Goal: Task Accomplishment & Management: Complete application form

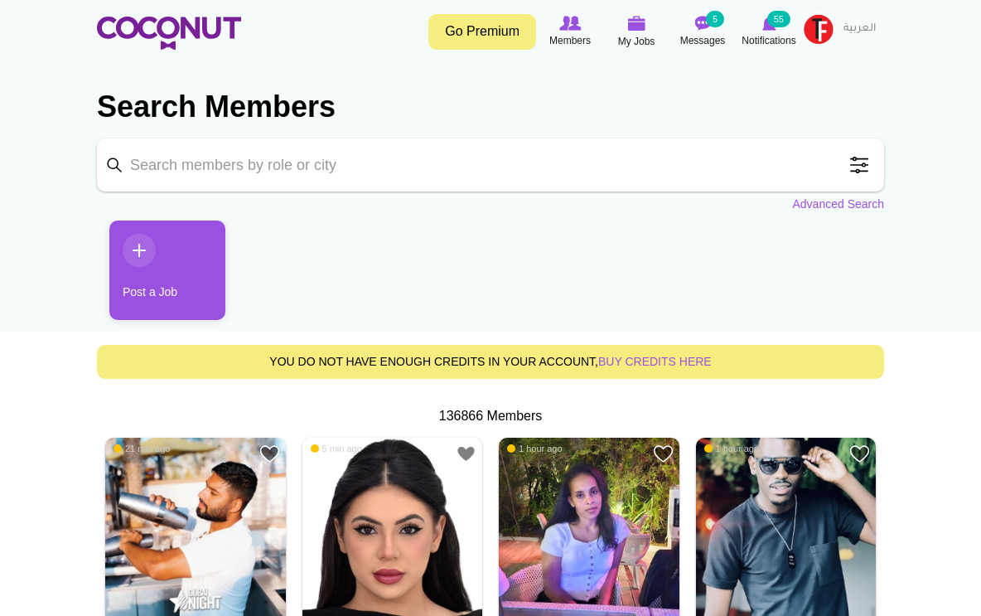
scroll to position [7, 0]
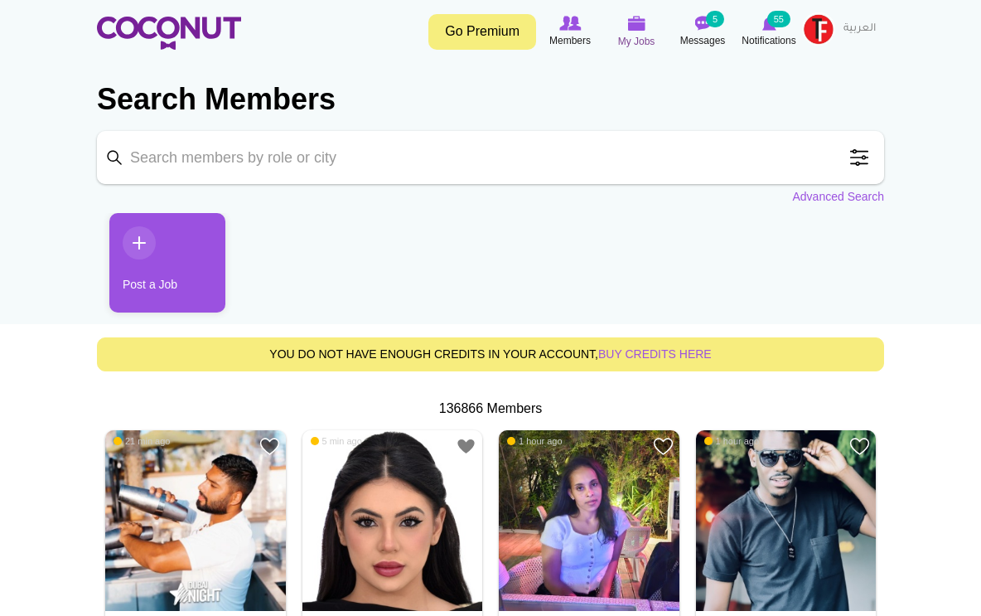
click at [647, 40] on span "My Jobs" at bounding box center [636, 41] width 37 height 17
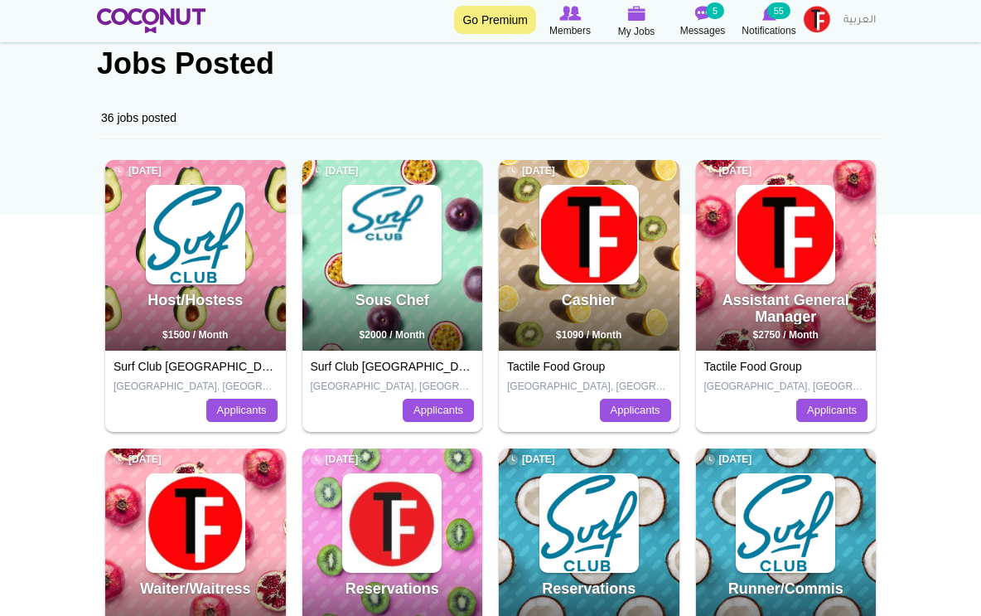
scroll to position [128, 0]
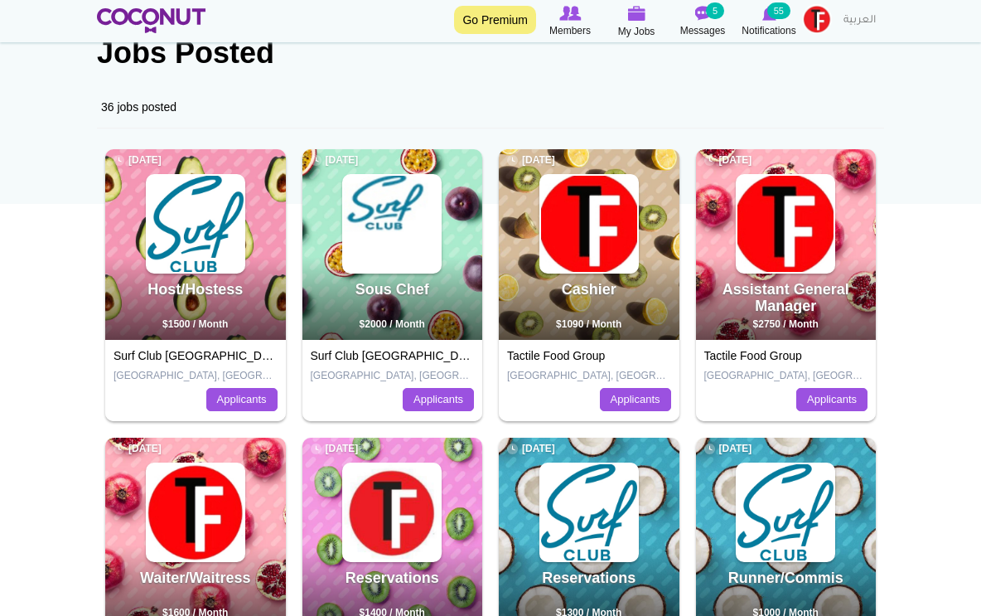
click at [168, 356] on link "Surf Club Dubai" at bounding box center [200, 355] width 172 height 13
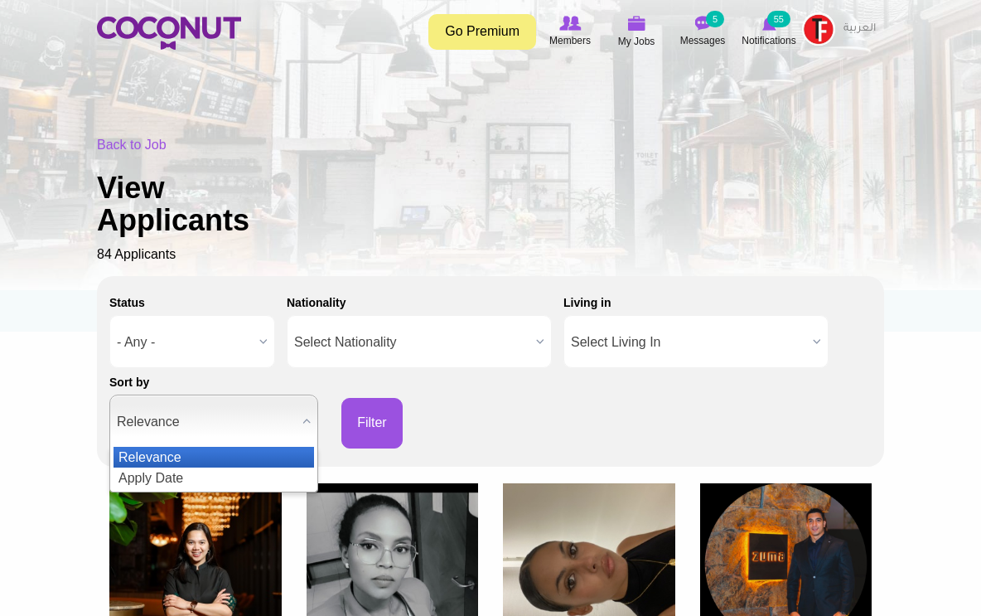
click at [204, 408] on span "Relevance" at bounding box center [206, 421] width 179 height 53
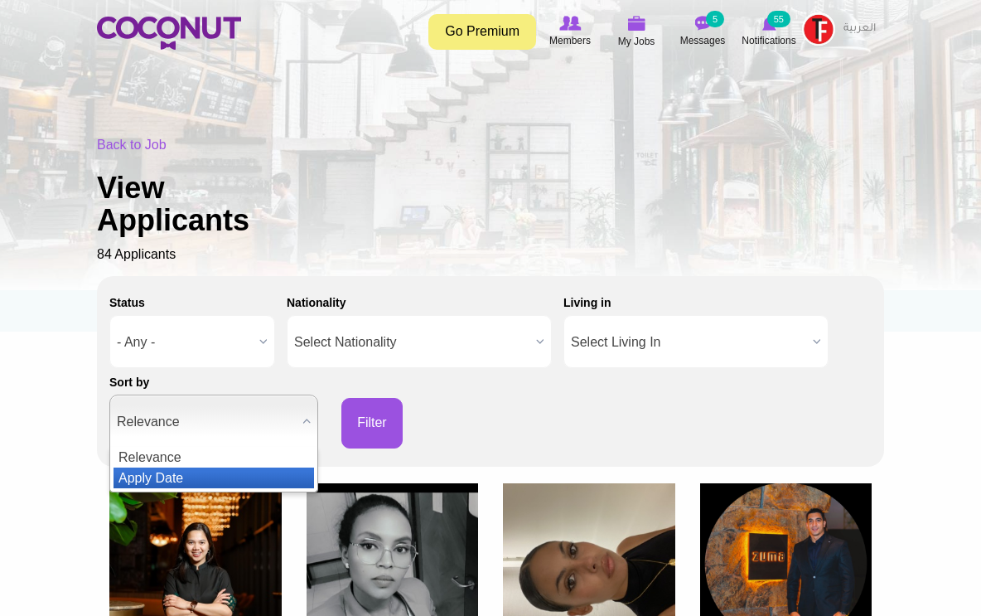
click at [170, 469] on li "Apply Date" at bounding box center [214, 477] width 201 height 21
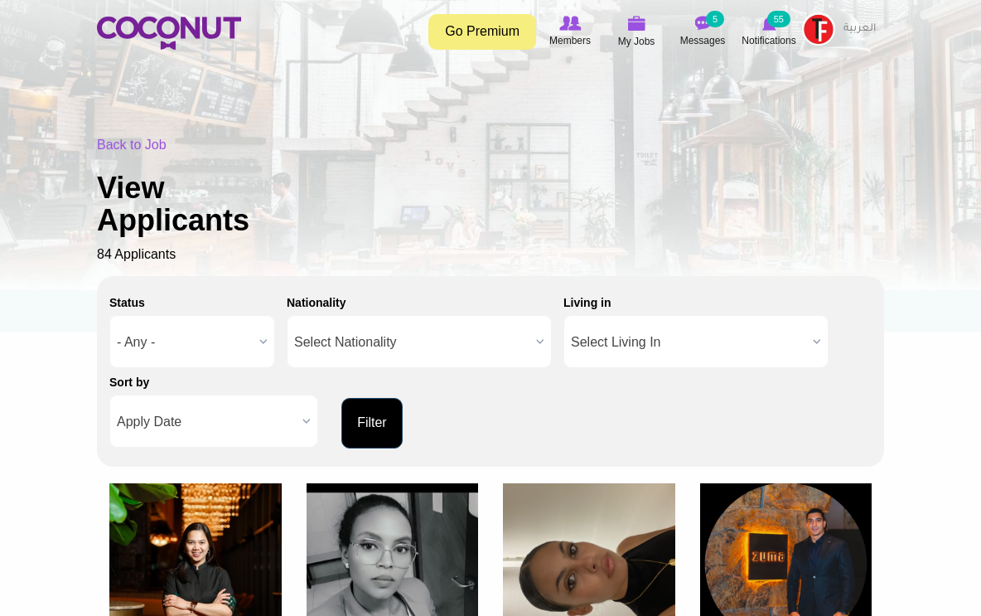
click at [360, 416] on button "Filter" at bounding box center [371, 423] width 61 height 51
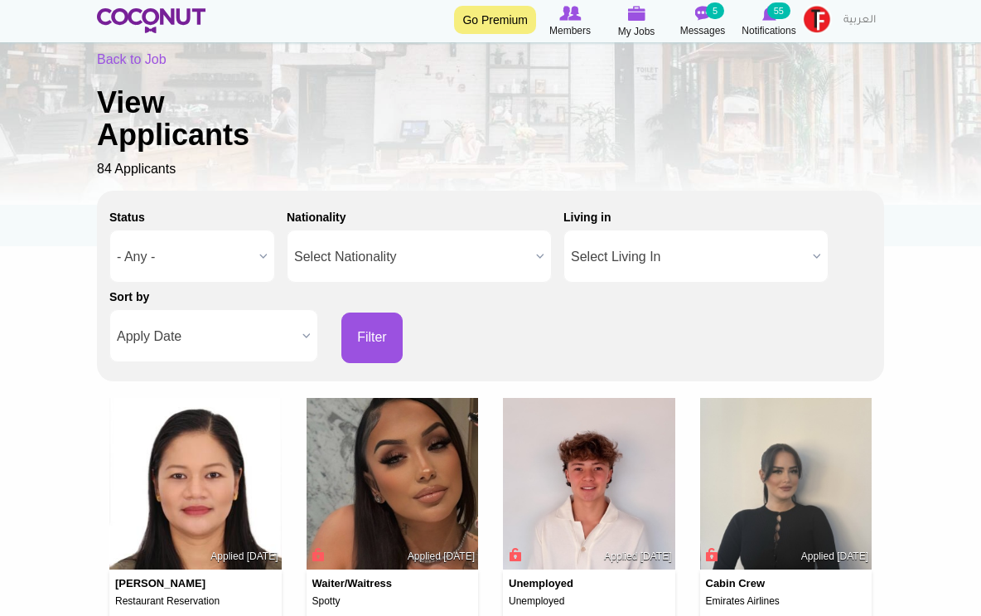
scroll to position [113, 0]
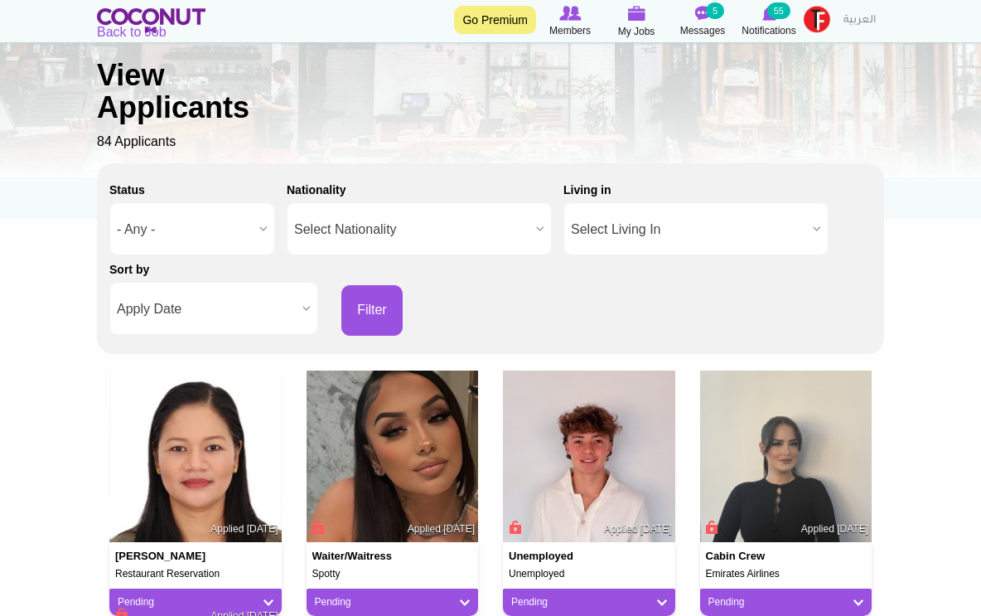
click at [394, 446] on img at bounding box center [393, 456] width 172 height 172
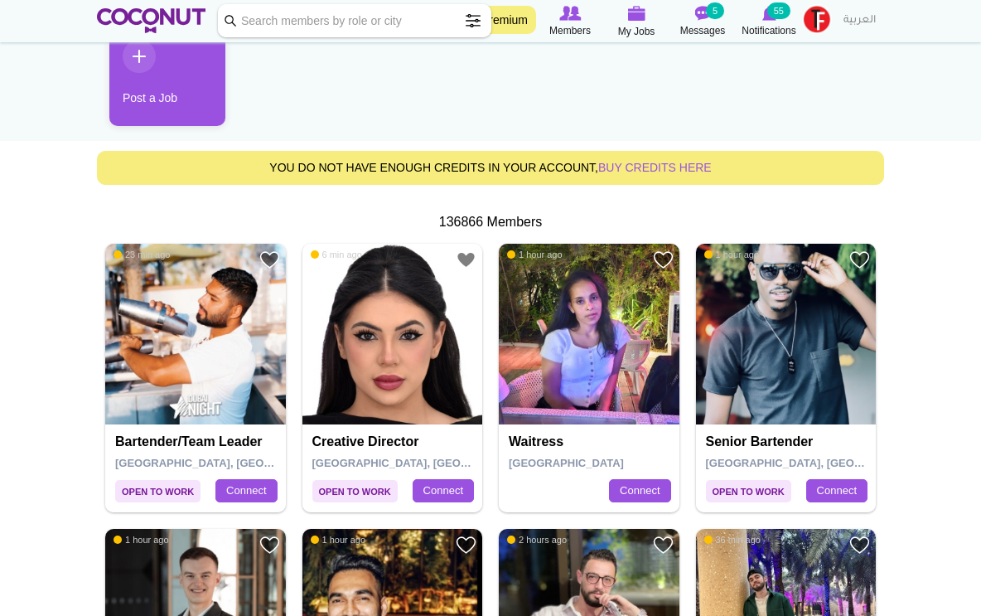
scroll to position [116, 0]
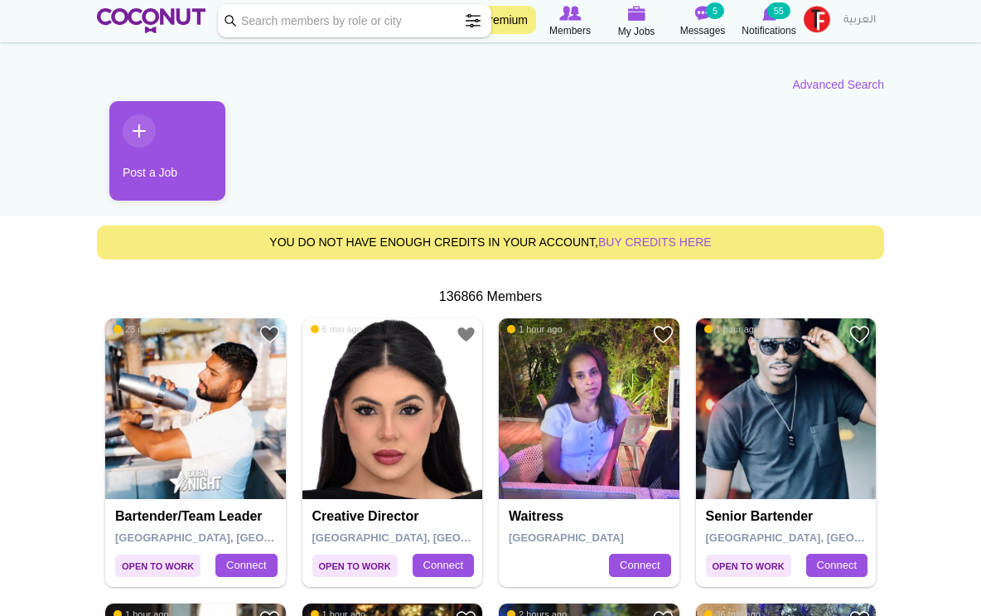
click at [166, 172] on link "Post a Job" at bounding box center [167, 150] width 116 height 99
click at [172, 157] on link "Post a Job" at bounding box center [167, 150] width 116 height 99
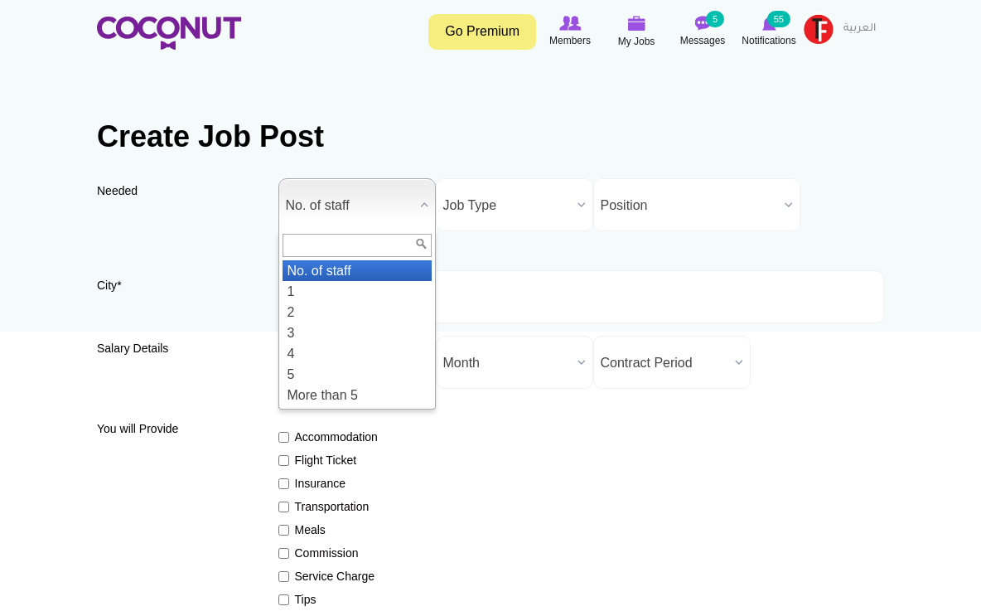
click at [316, 198] on span "No. of staff" at bounding box center [350, 205] width 128 height 53
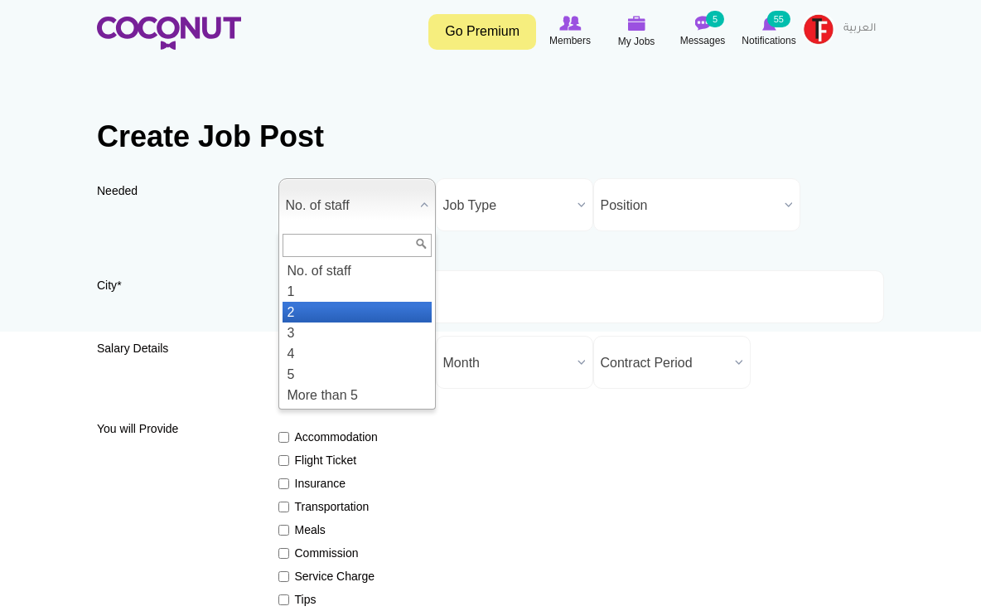
click at [334, 312] on li "2" at bounding box center [357, 312] width 149 height 21
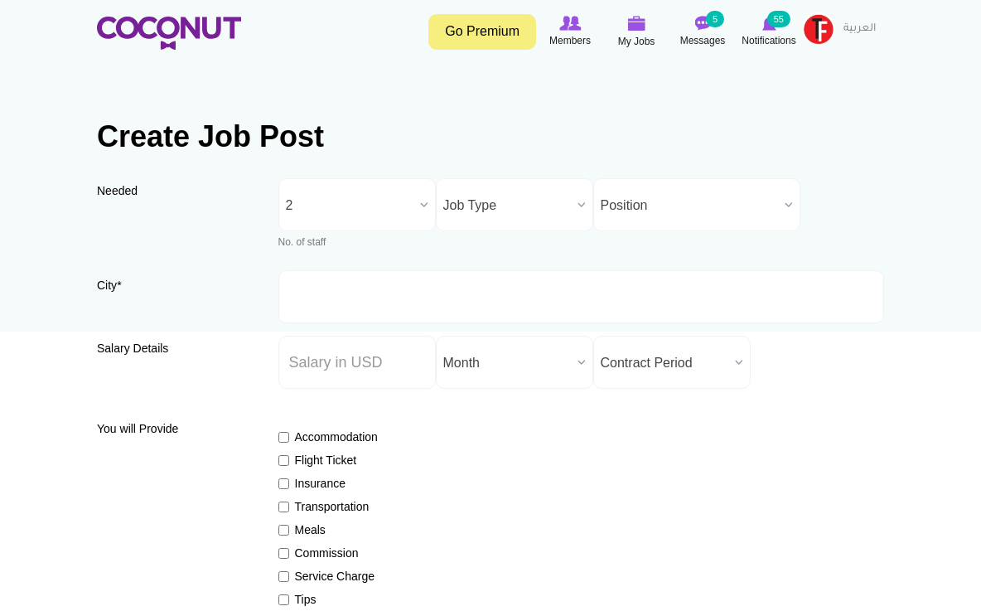
click at [483, 213] on span "Job Type" at bounding box center [507, 205] width 128 height 53
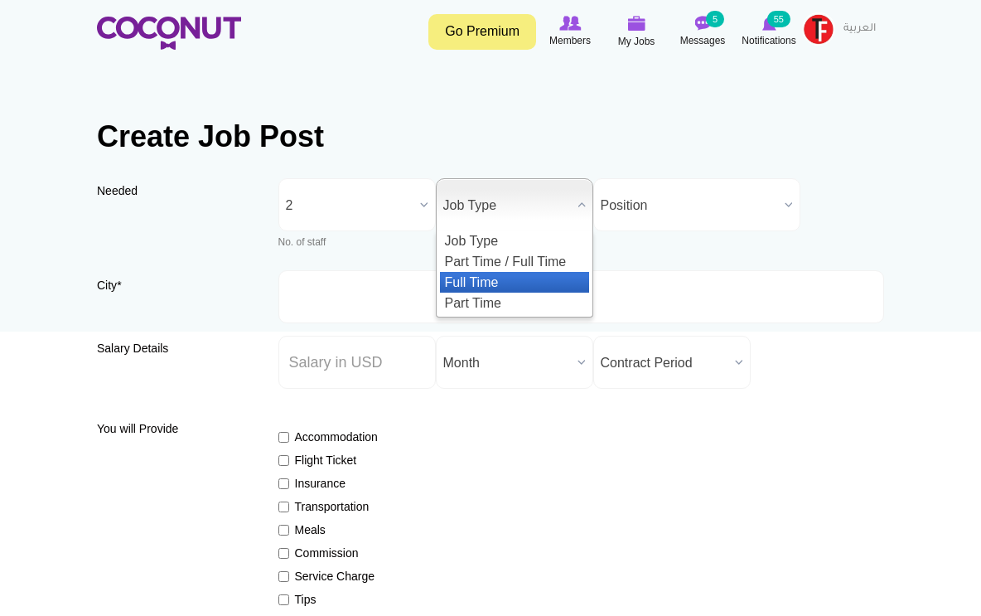
click at [486, 287] on li "Full Time" at bounding box center [514, 282] width 149 height 21
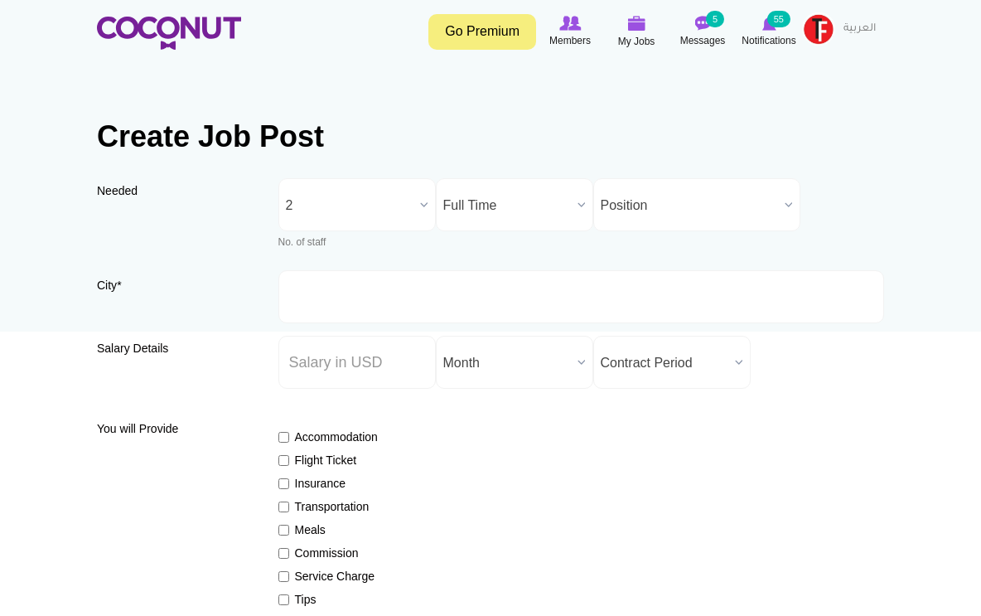
click at [642, 215] on span "Position" at bounding box center [689, 205] width 177 height 53
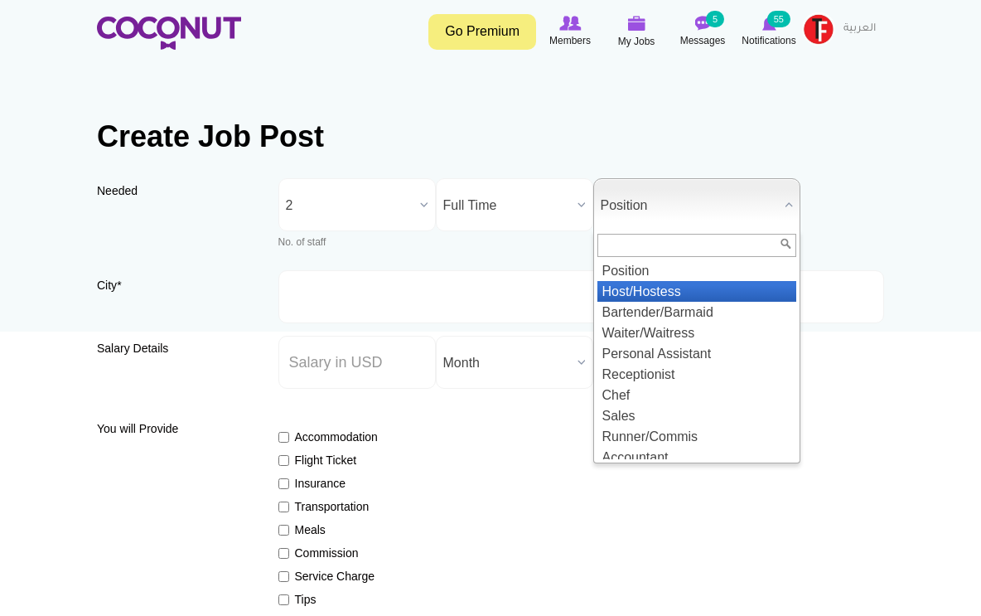
click at [633, 291] on li "Host/Hostess" at bounding box center [697, 291] width 199 height 21
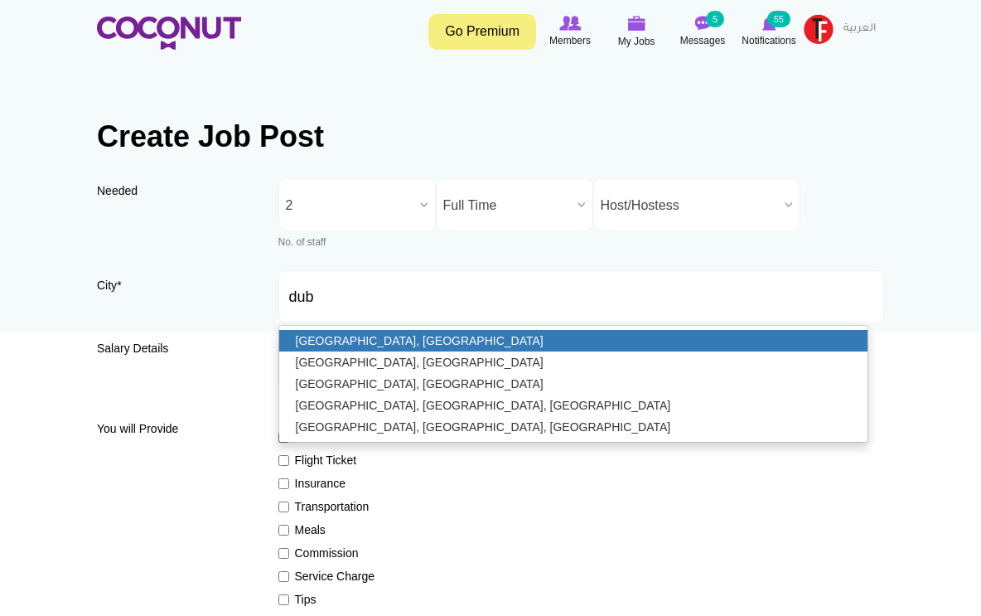
type input "[GEOGRAPHIC_DATA], [GEOGRAPHIC_DATA]"
click at [372, 347] on link "[GEOGRAPHIC_DATA], [GEOGRAPHIC_DATA]" at bounding box center [573, 341] width 589 height 22
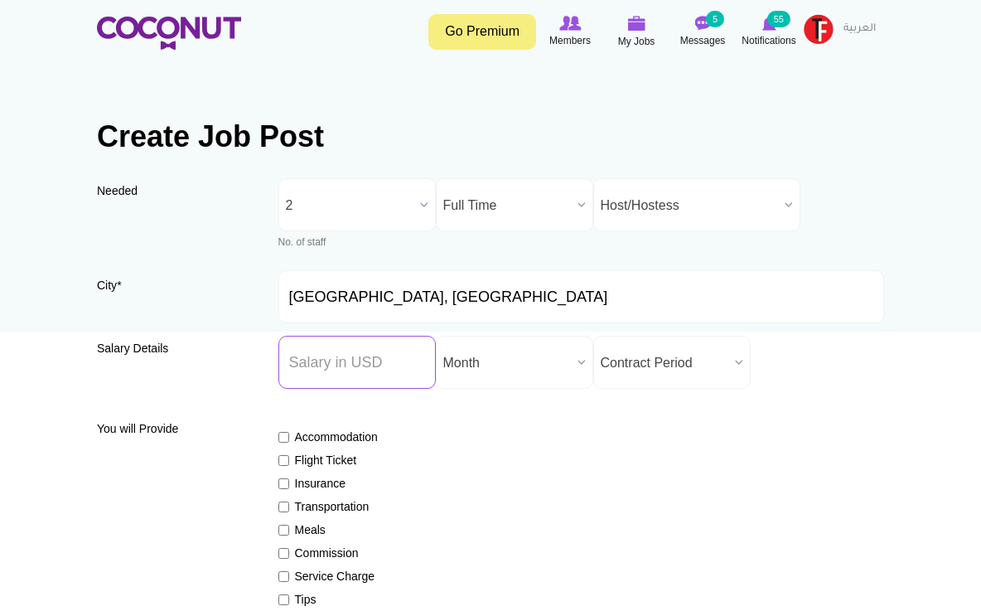
click at [304, 367] on input "Salary ($) *" at bounding box center [356, 362] width 157 height 53
click at [466, 360] on span "Month" at bounding box center [507, 362] width 128 height 53
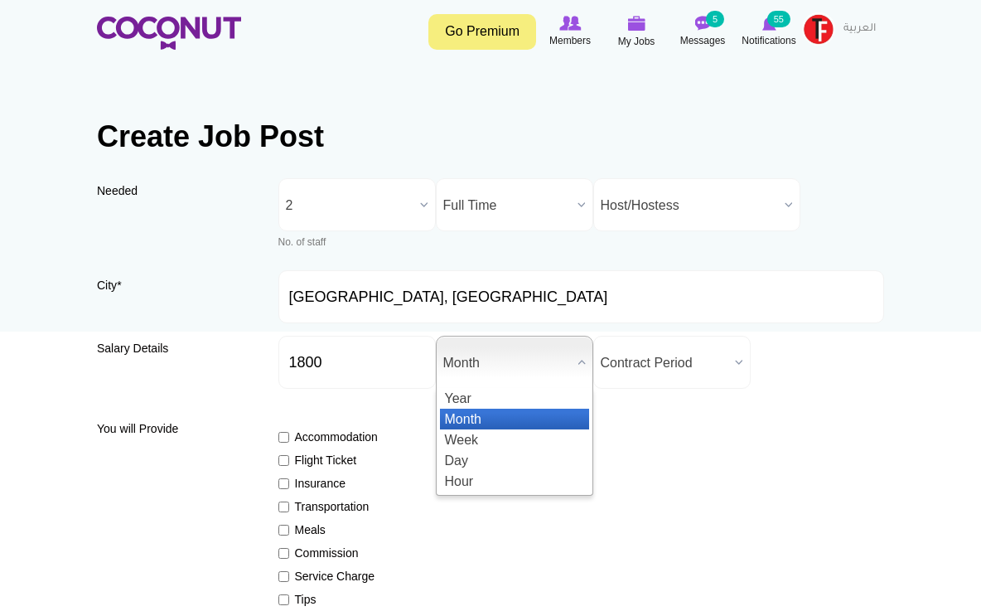
click at [466, 362] on span "Month" at bounding box center [507, 362] width 128 height 53
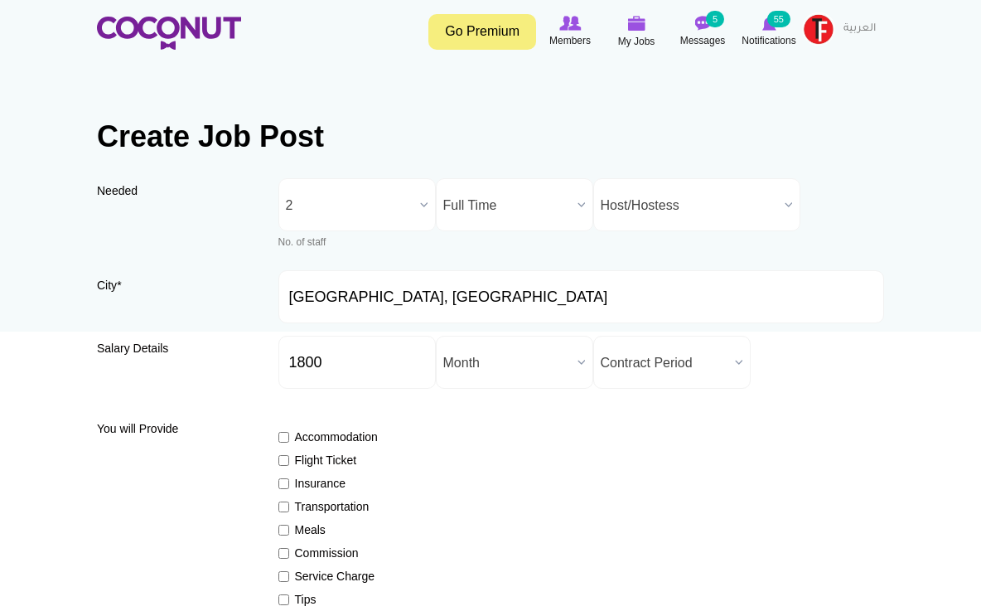
click at [613, 356] on span "Contract Period" at bounding box center [665, 362] width 128 height 53
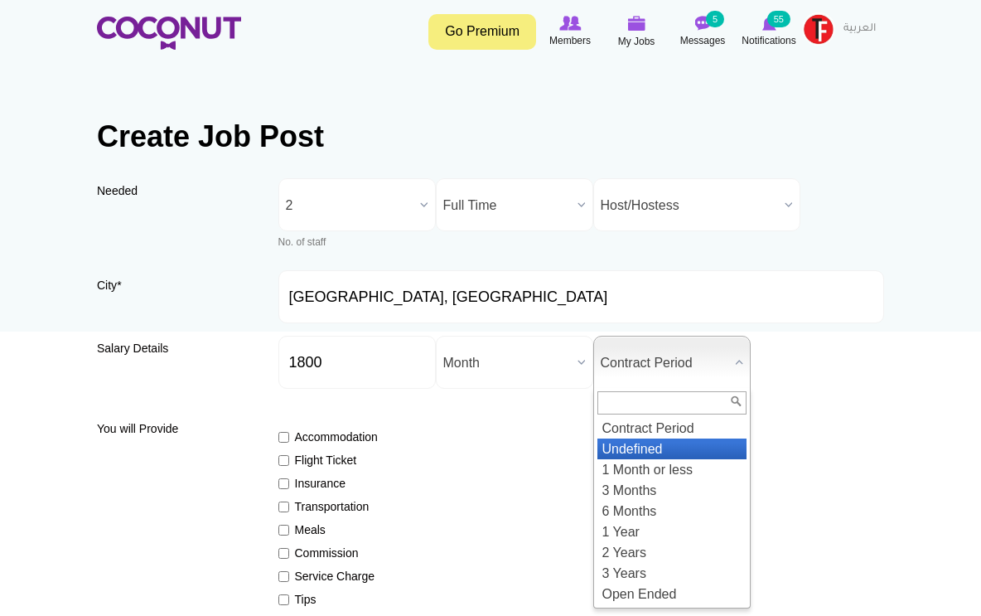
click at [643, 453] on li "Undefined" at bounding box center [672, 448] width 149 height 21
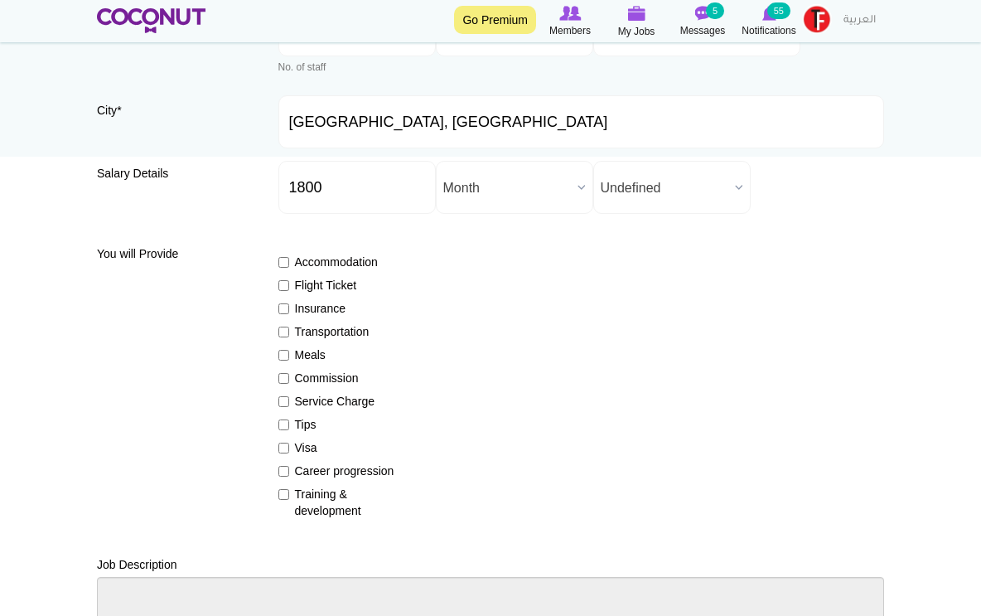
scroll to position [177, 0]
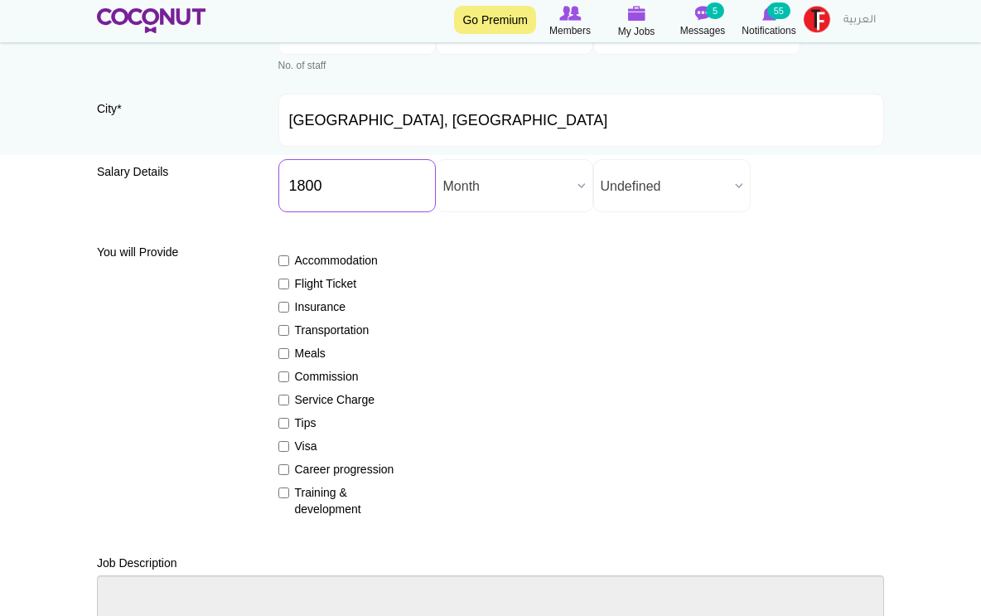
click at [342, 196] on input "1800" at bounding box center [356, 185] width 157 height 53
type input "1"
type input "2000"
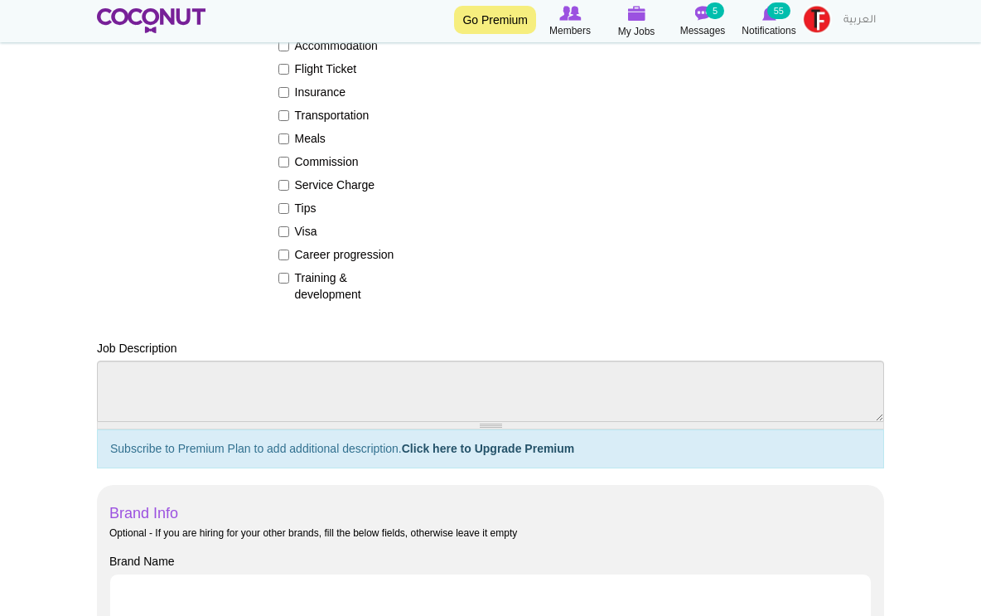
scroll to position [392, 0]
click at [253, 385] on textarea "Job Description" at bounding box center [490, 390] width 787 height 61
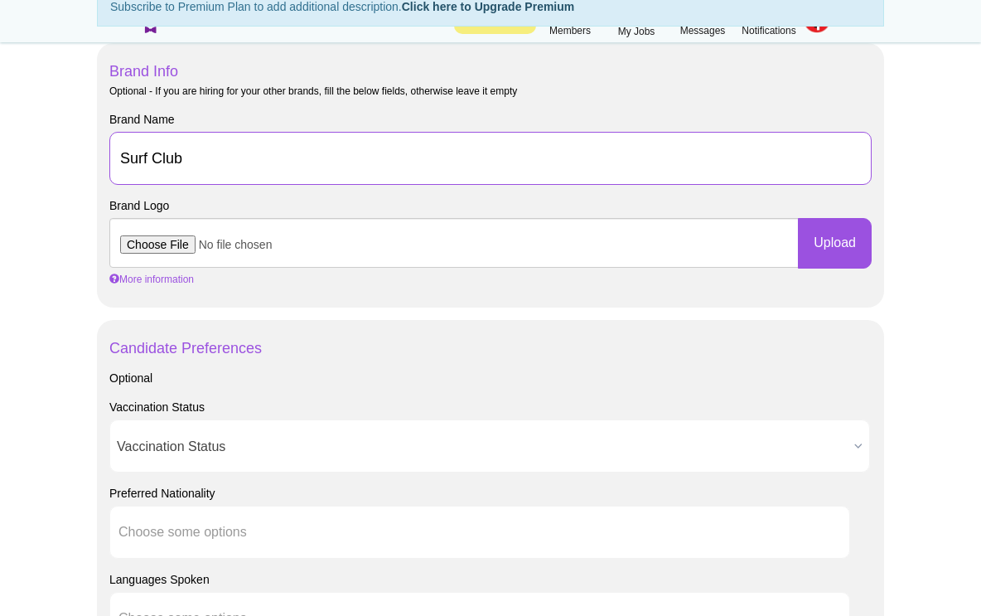
scroll to position [839, 0]
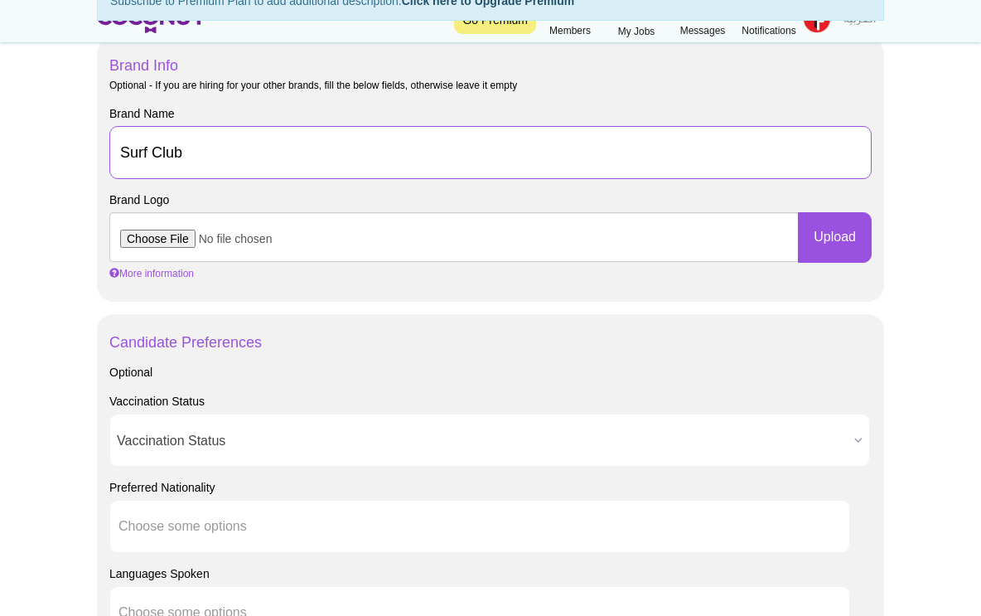
type input "Surf Club"
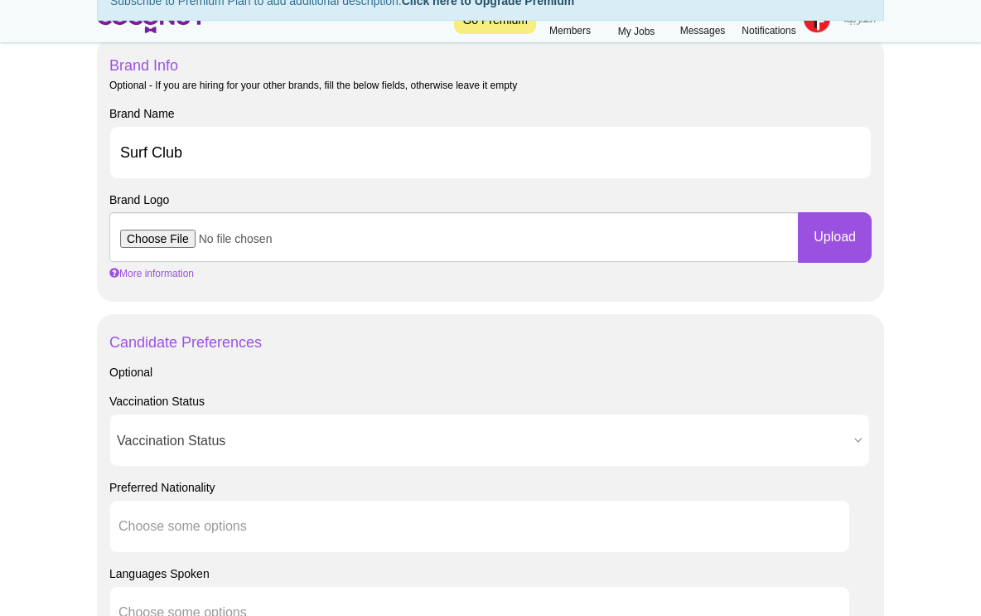
click at [273, 220] on input "file" at bounding box center [453, 237] width 689 height 50
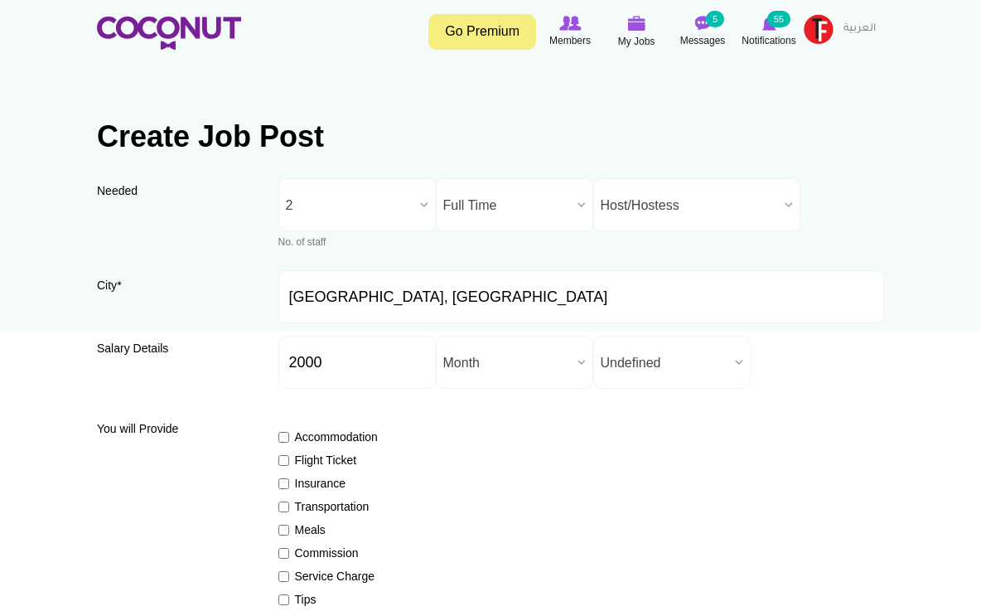
scroll to position [0, 0]
click at [634, 25] on img at bounding box center [636, 23] width 18 height 15
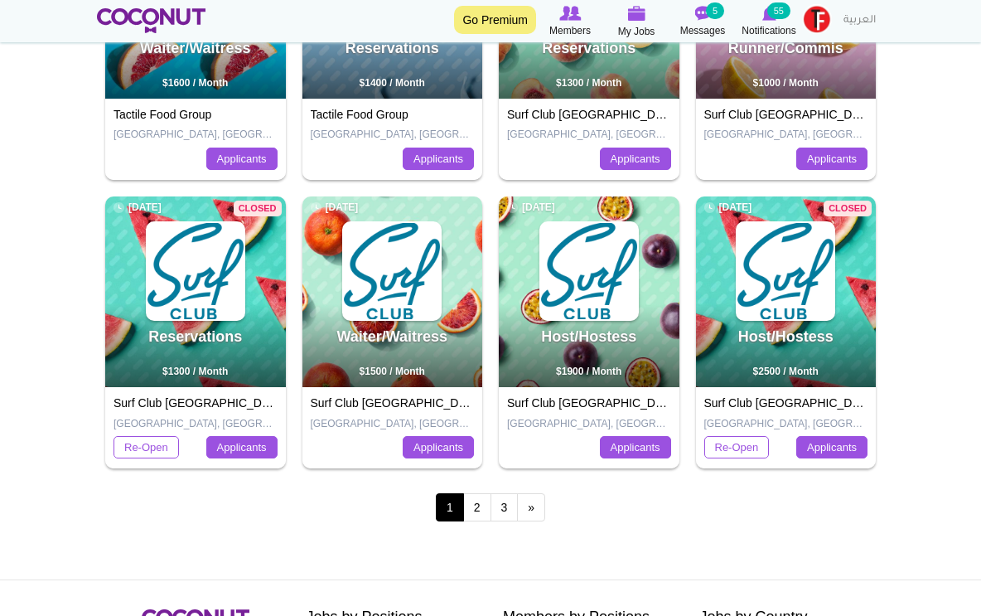
scroll to position [689, 0]
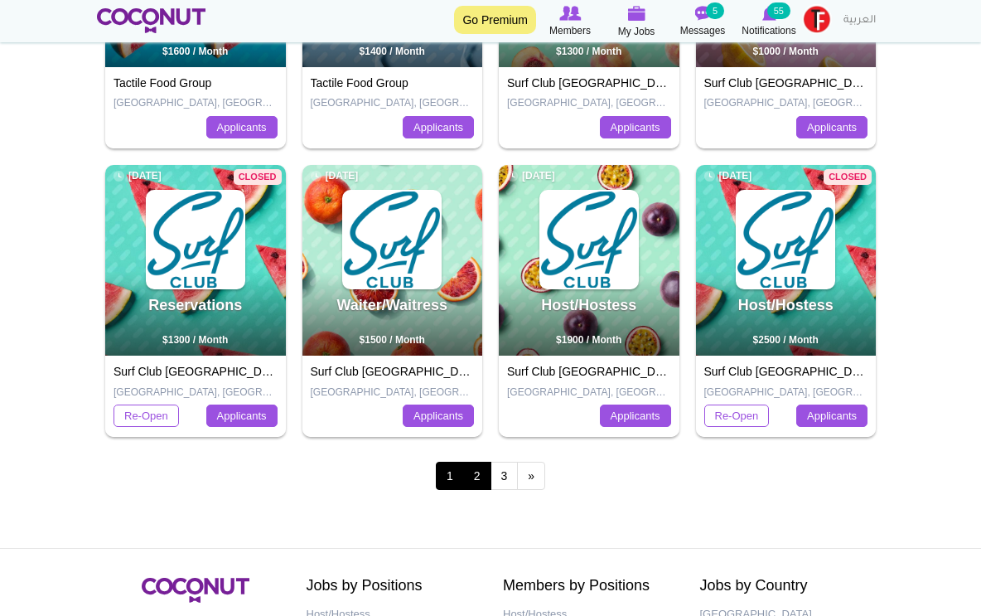
click at [480, 467] on link "2" at bounding box center [477, 476] width 28 height 28
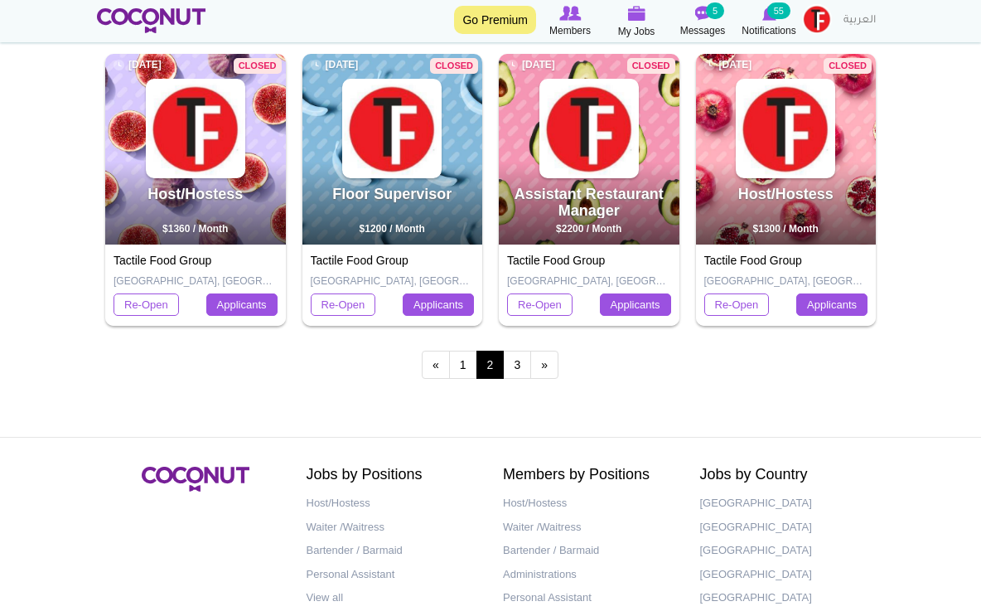
scroll to position [801, 0]
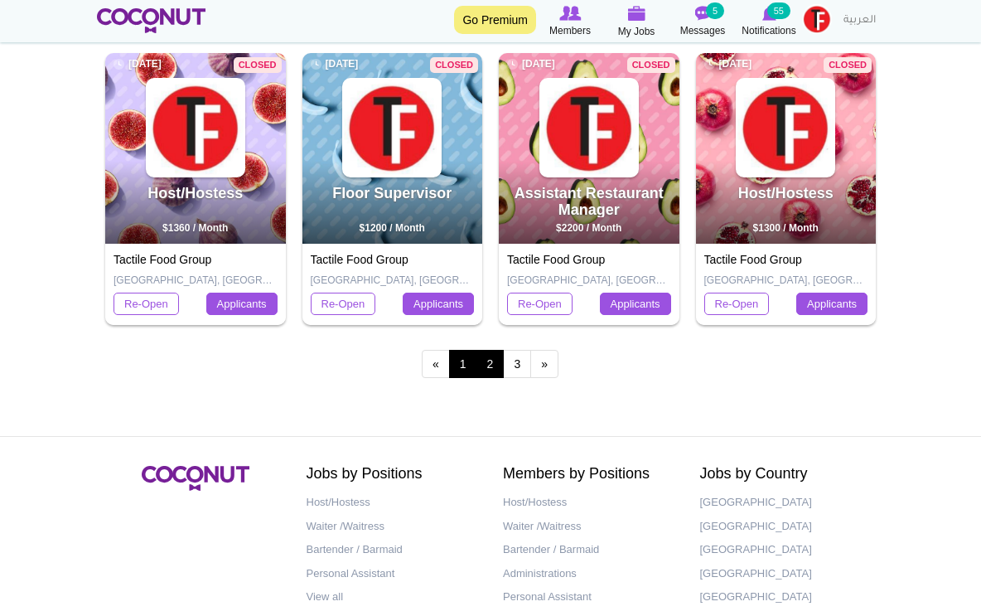
click at [462, 362] on link "1" at bounding box center [463, 364] width 28 height 28
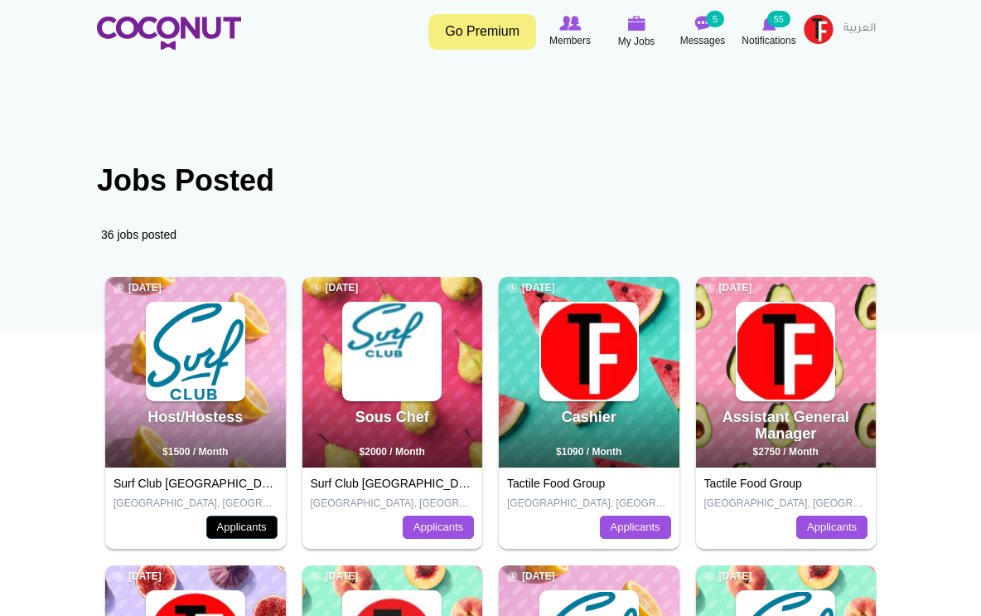
click at [230, 536] on link "Applicants" at bounding box center [241, 526] width 71 height 23
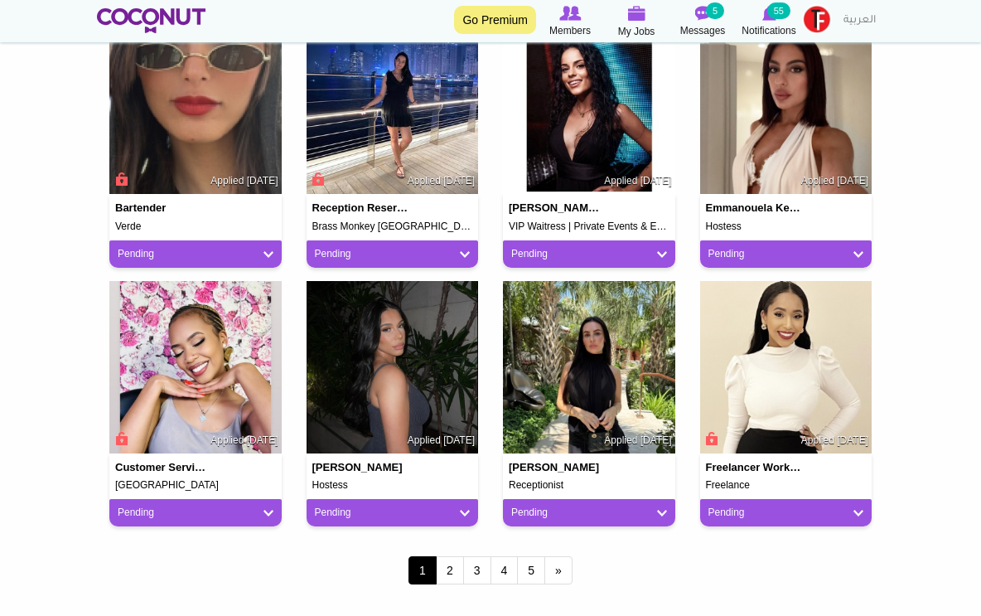
scroll to position [1237, 0]
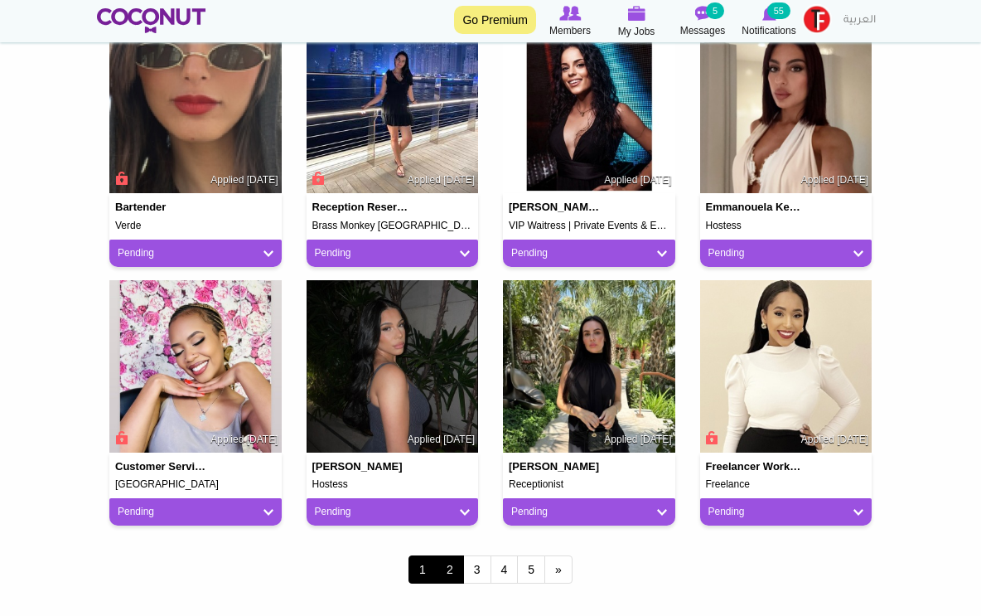
click at [443, 564] on link "2" at bounding box center [450, 569] width 28 height 28
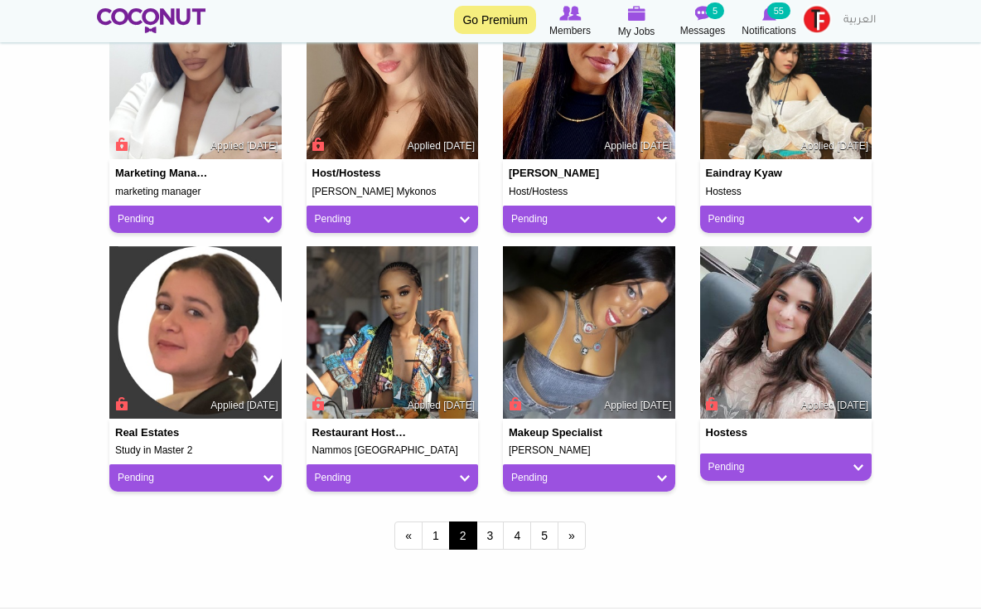
scroll to position [1274, 0]
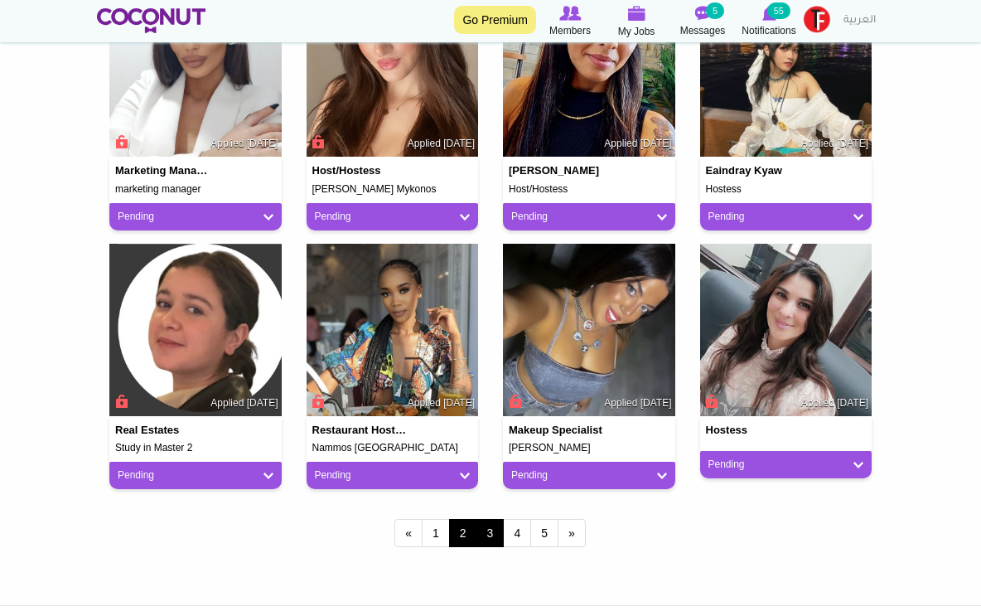
click at [492, 523] on link "3" at bounding box center [491, 533] width 28 height 28
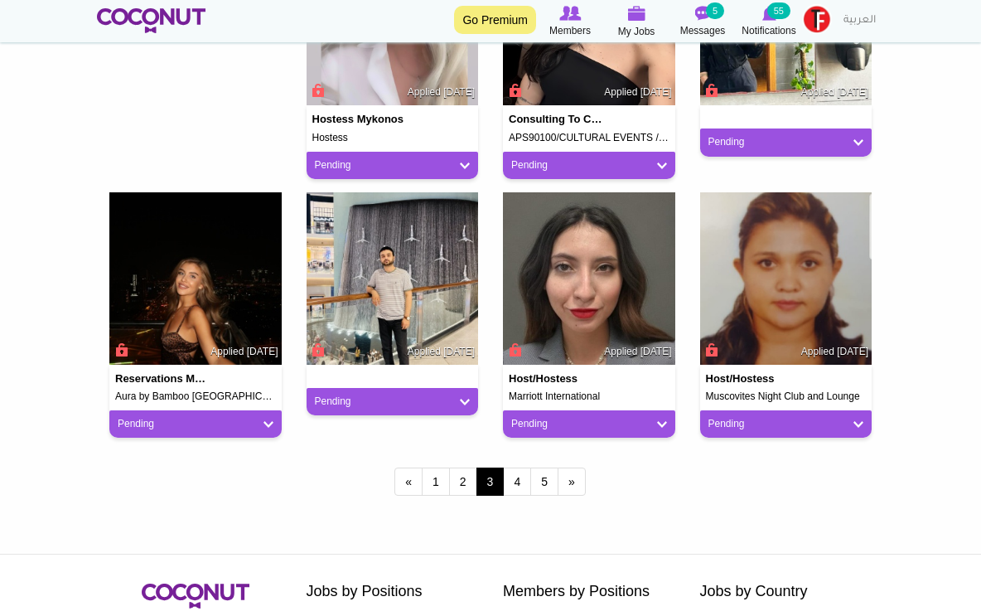
scroll to position [1339, 0]
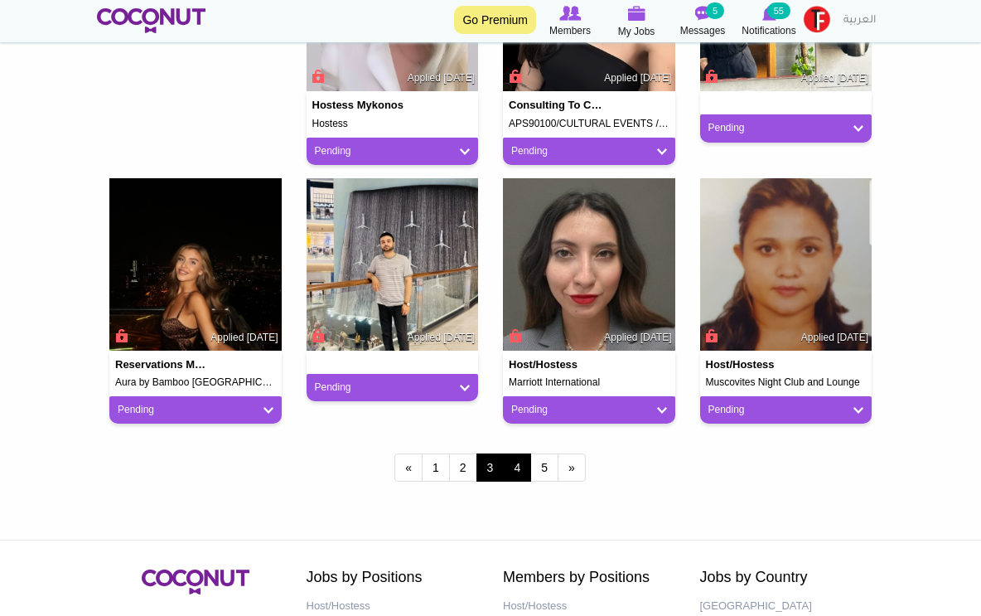
click at [520, 457] on link "4" at bounding box center [517, 467] width 28 height 28
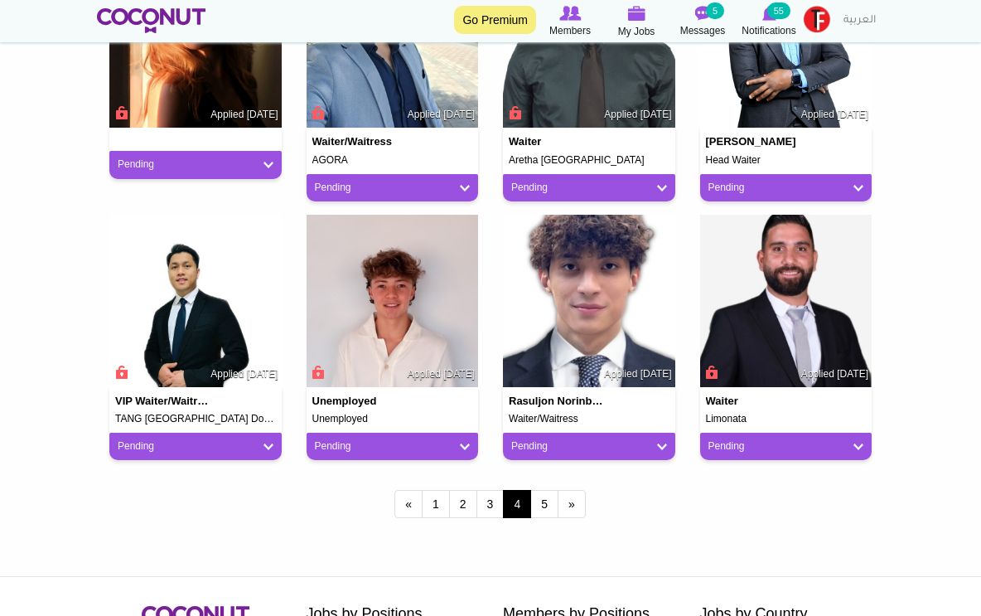
scroll to position [1336, 0]
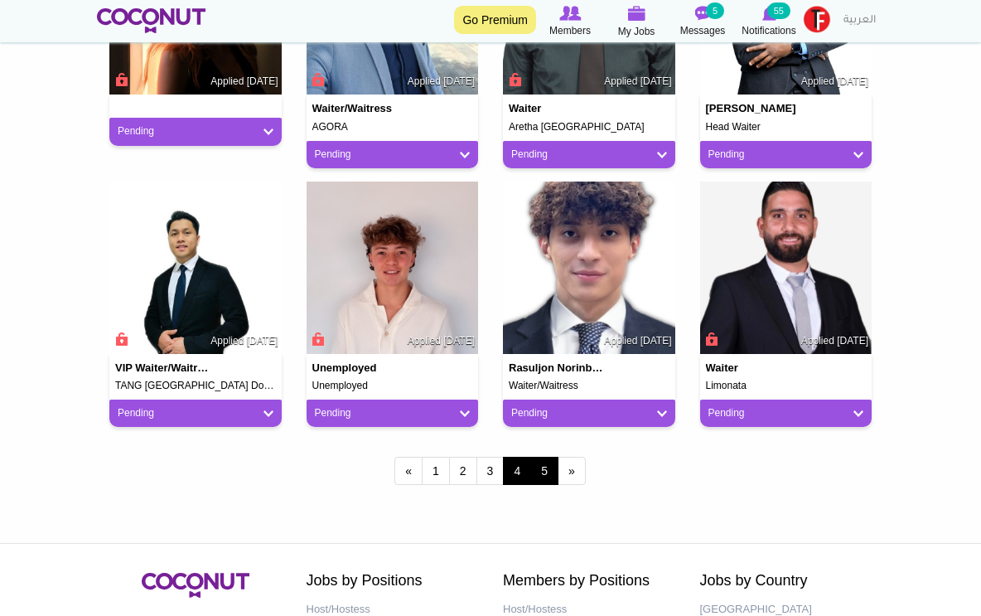
click at [540, 466] on link "5" at bounding box center [544, 471] width 28 height 28
